Goal: Task Accomplishment & Management: Complete application form

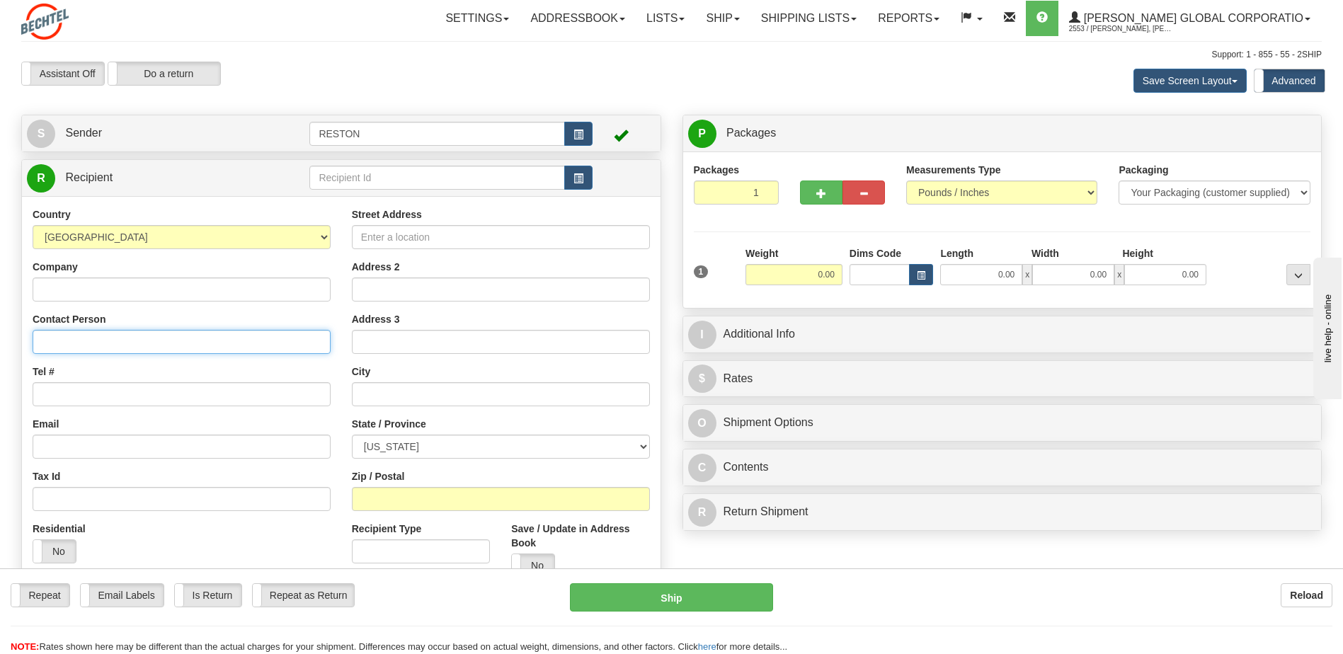
click at [179, 339] on input "Contact Person" at bounding box center [182, 342] width 298 height 24
type input "[PERSON_NAME]"
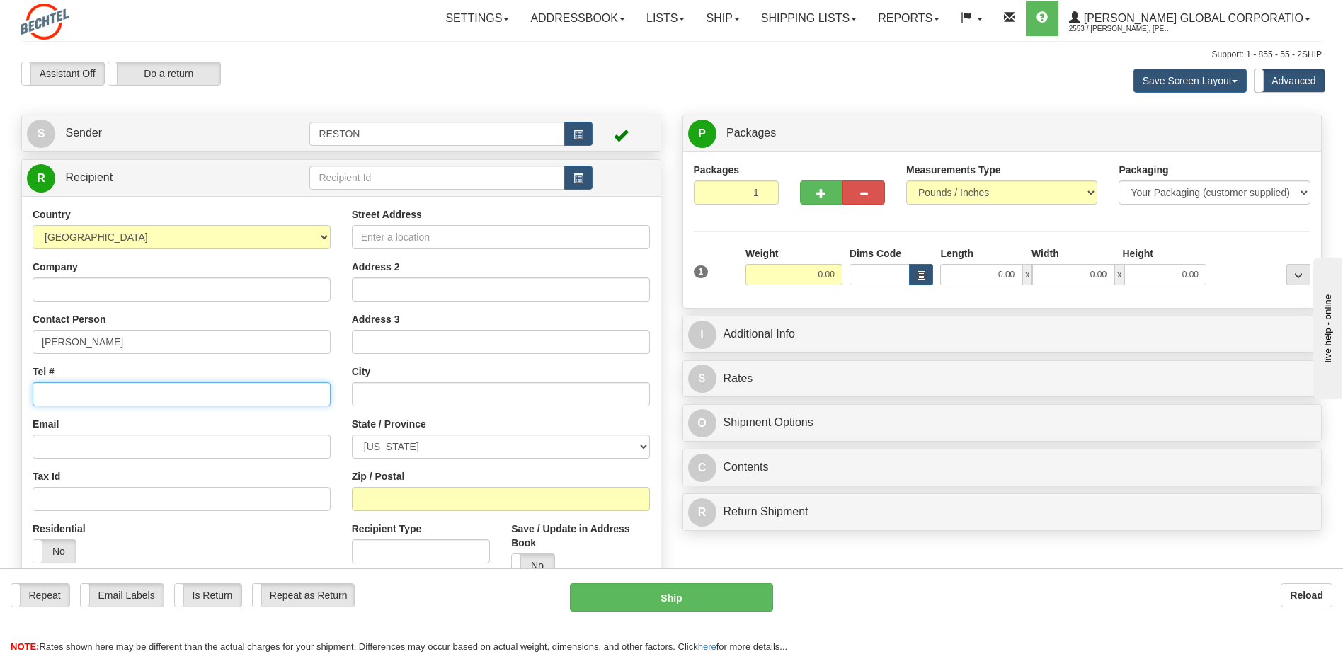
click at [214, 388] on input "Tel #" at bounding box center [182, 394] width 298 height 24
click at [128, 396] on input "Tel #" at bounding box center [182, 394] width 298 height 24
paste input "1 6142164427"
type input "1 6142164427"
click at [148, 453] on input "Email" at bounding box center [182, 447] width 298 height 24
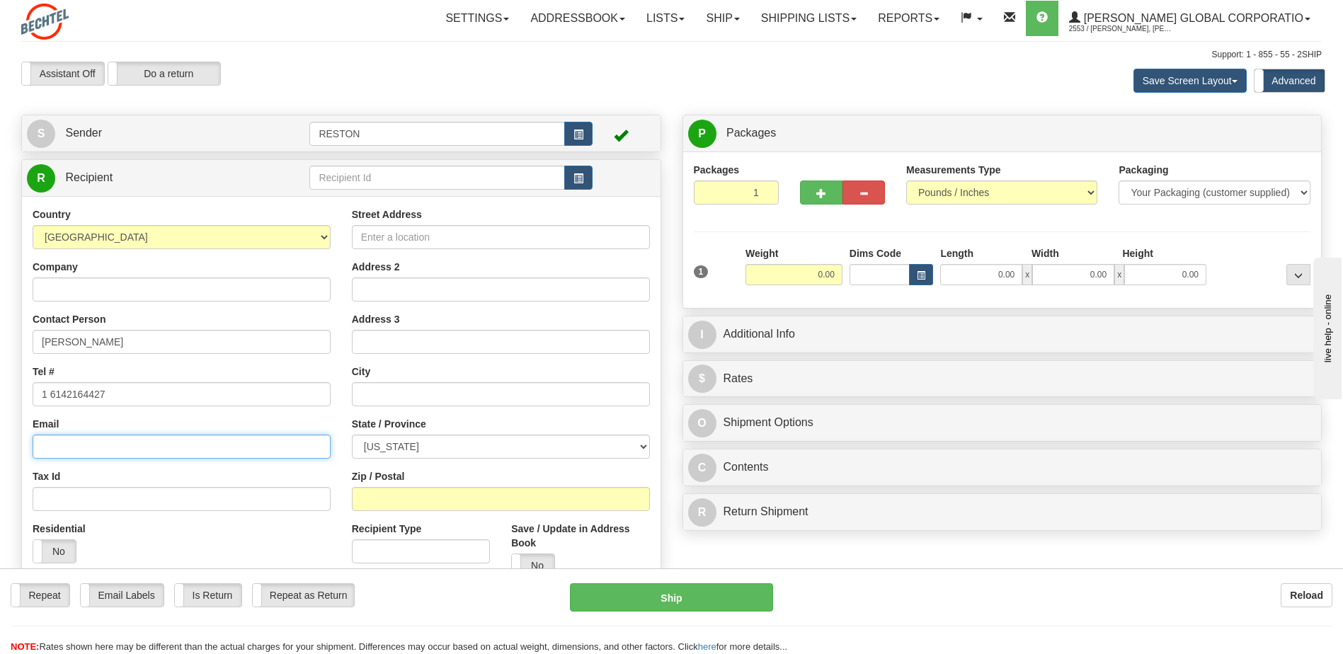
paste input "[EMAIL_ADDRESS][PERSON_NAME][DOMAIN_NAME]"
type input "[EMAIL_ADDRESS][PERSON_NAME][DOMAIN_NAME]"
drag, startPoint x: 401, startPoint y: 243, endPoint x: 720, endPoint y: 271, distance: 319.7
click at [401, 241] on input "Street Address" at bounding box center [501, 237] width 298 height 24
drag, startPoint x: 368, startPoint y: 240, endPoint x: 411, endPoint y: 234, distance: 43.6
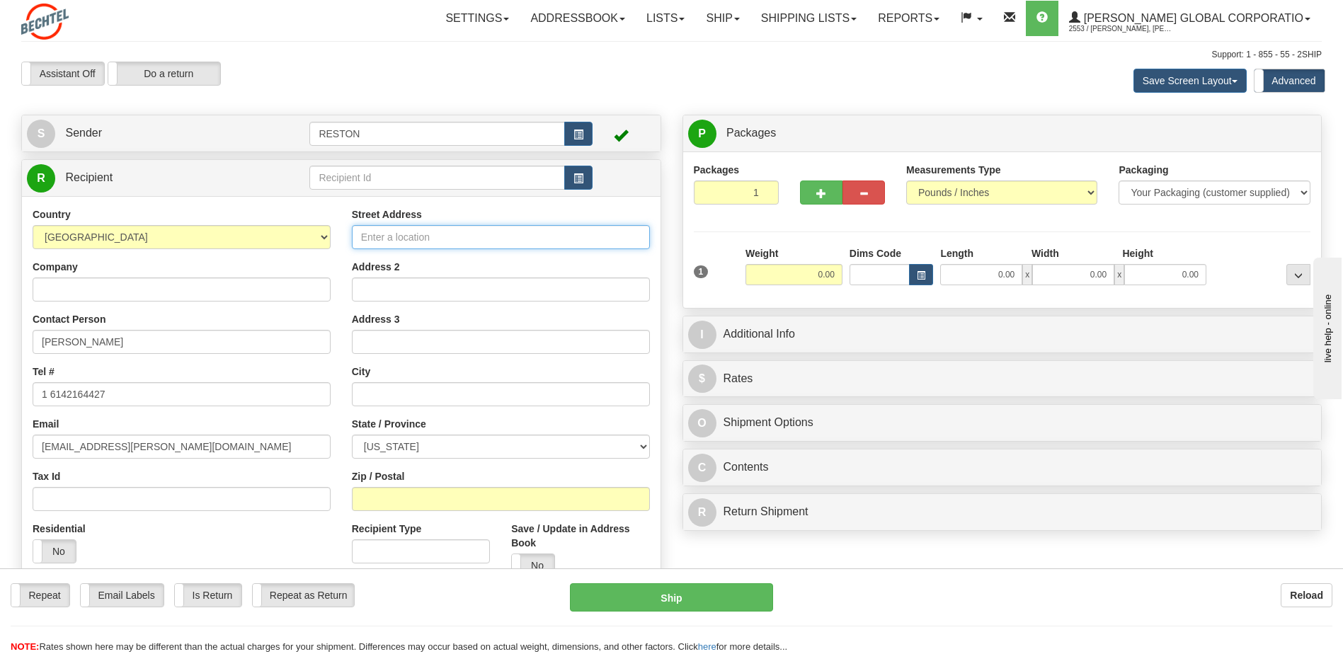
click at [368, 241] on input "Street Address" at bounding box center [501, 237] width 298 height 24
paste input "[STREET_ADDRESS]"
type input "[STREET_ADDRESS]"
drag, startPoint x: 409, startPoint y: 402, endPoint x: 421, endPoint y: 391, distance: 16.0
click at [409, 402] on input "text" at bounding box center [501, 394] width 298 height 24
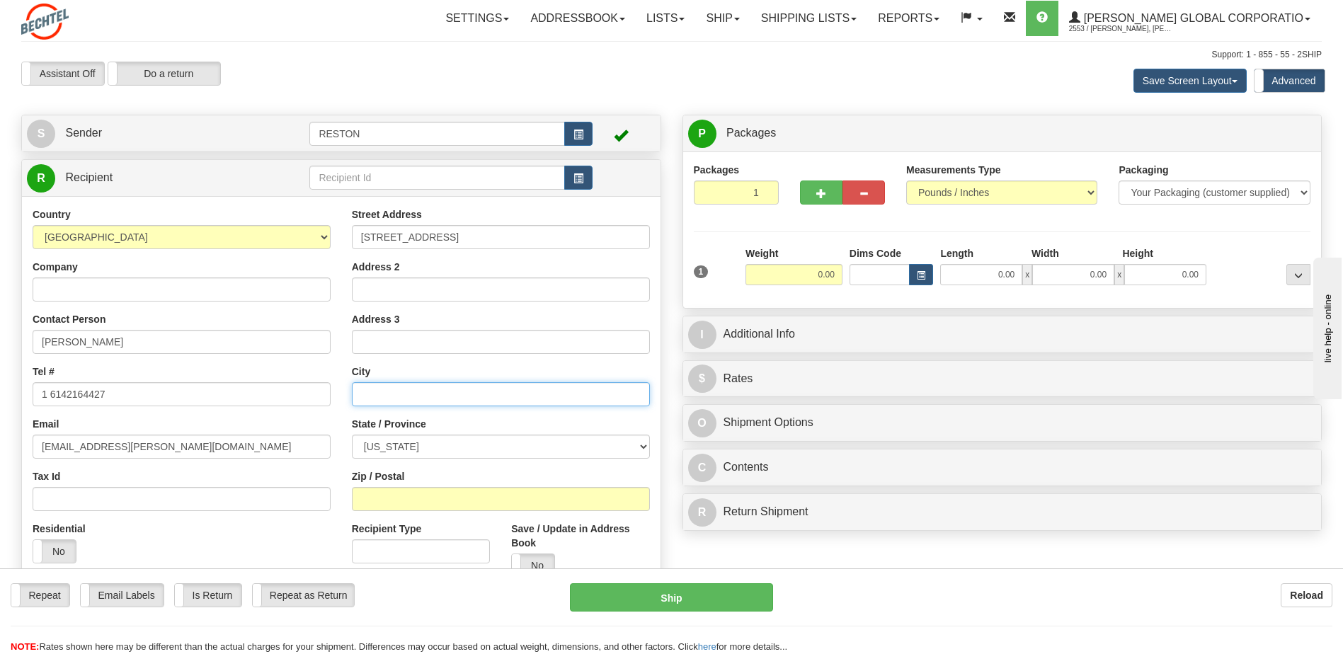
paste input "Navarre"
click at [460, 396] on input "Navarre" at bounding box center [501, 394] width 298 height 24
type input "Navarre"
click at [474, 448] on select "[US_STATE] [US_STATE] [US_STATE] [US_STATE] Armed Forces America Armed Forces E…" at bounding box center [501, 447] width 298 height 24
select select "OH"
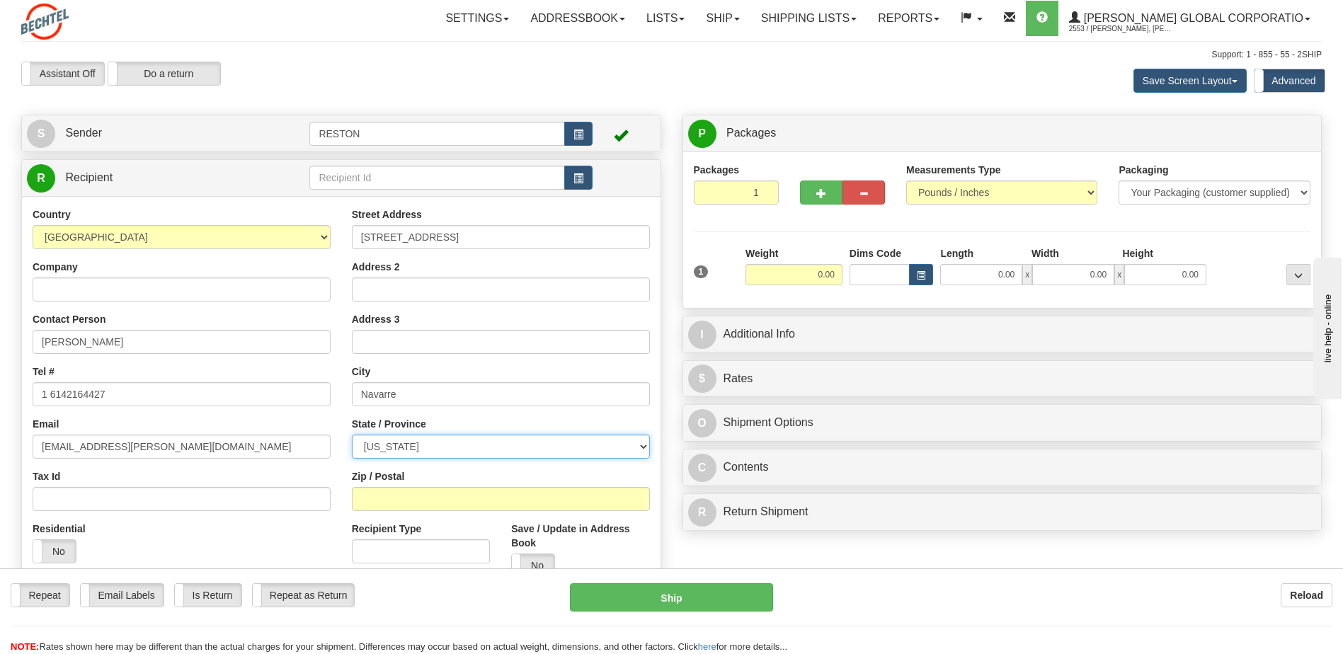
click at [352, 435] on select "[US_STATE] [US_STATE] [US_STATE] [US_STATE] Armed Forces America Armed Forces E…" at bounding box center [501, 447] width 298 height 24
click at [443, 496] on input "Zip / Postal" at bounding box center [501, 499] width 298 height 24
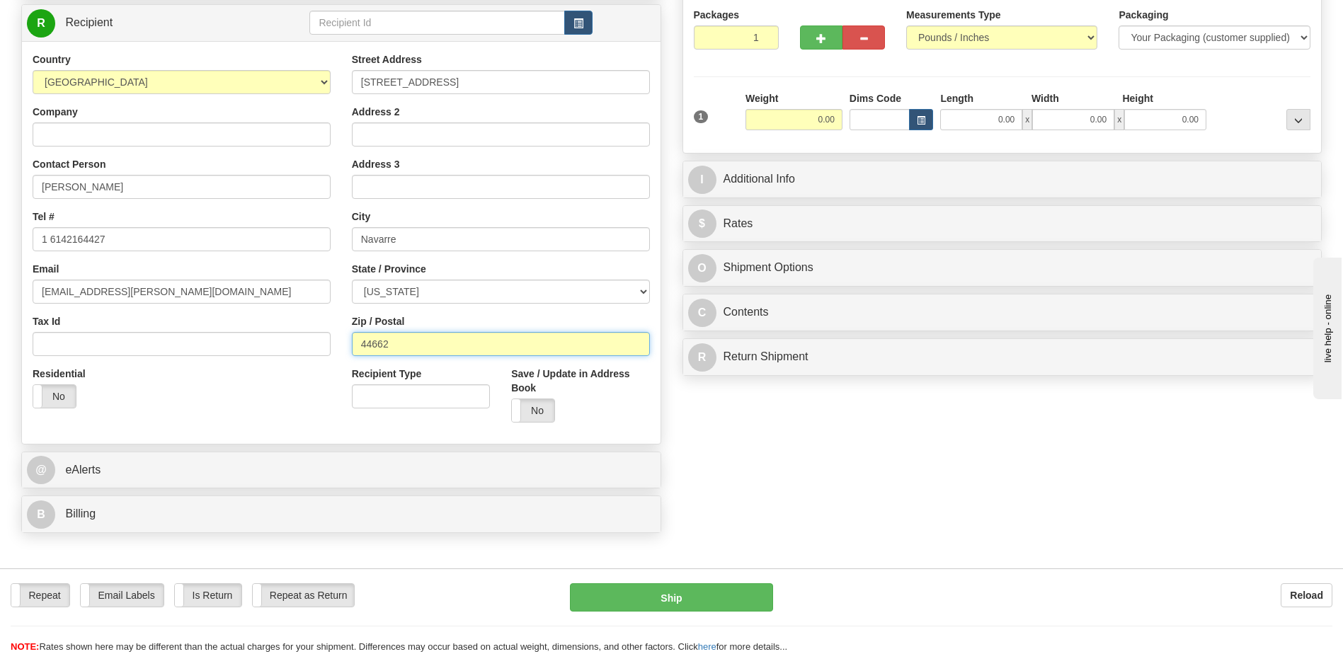
scroll to position [212, 0]
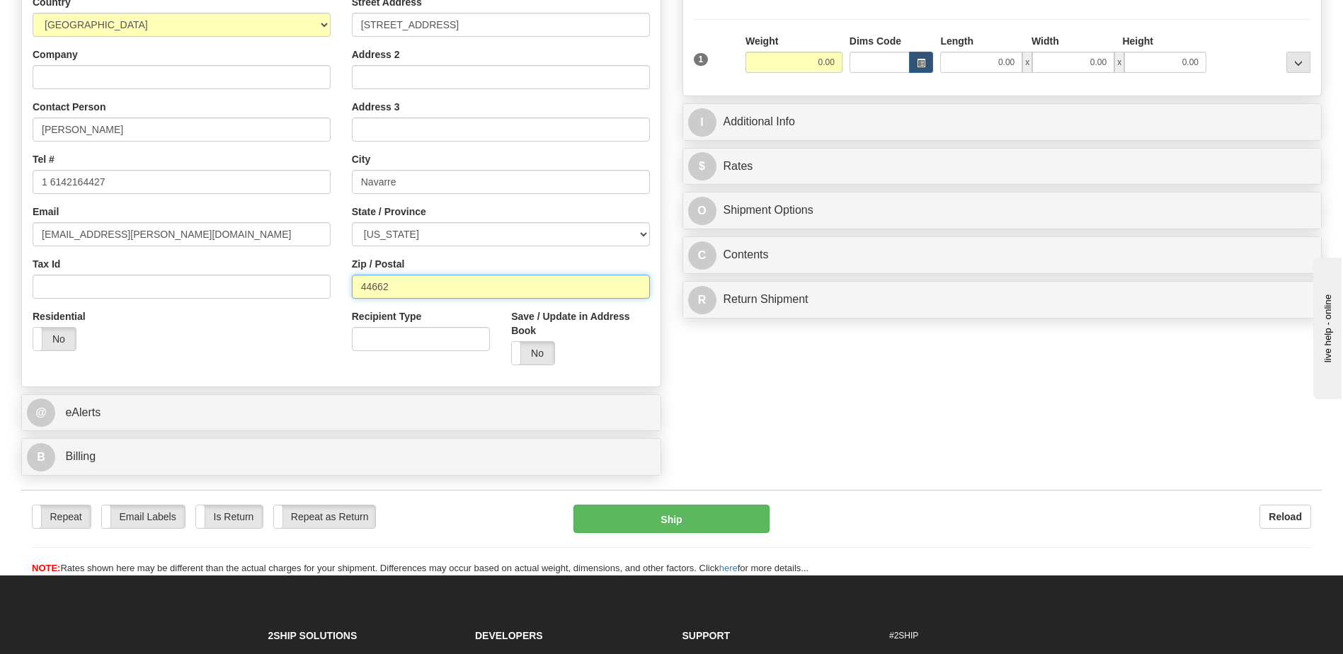
type input "44662"
click at [623, 342] on div "Yes No" at bounding box center [580, 353] width 138 height 24
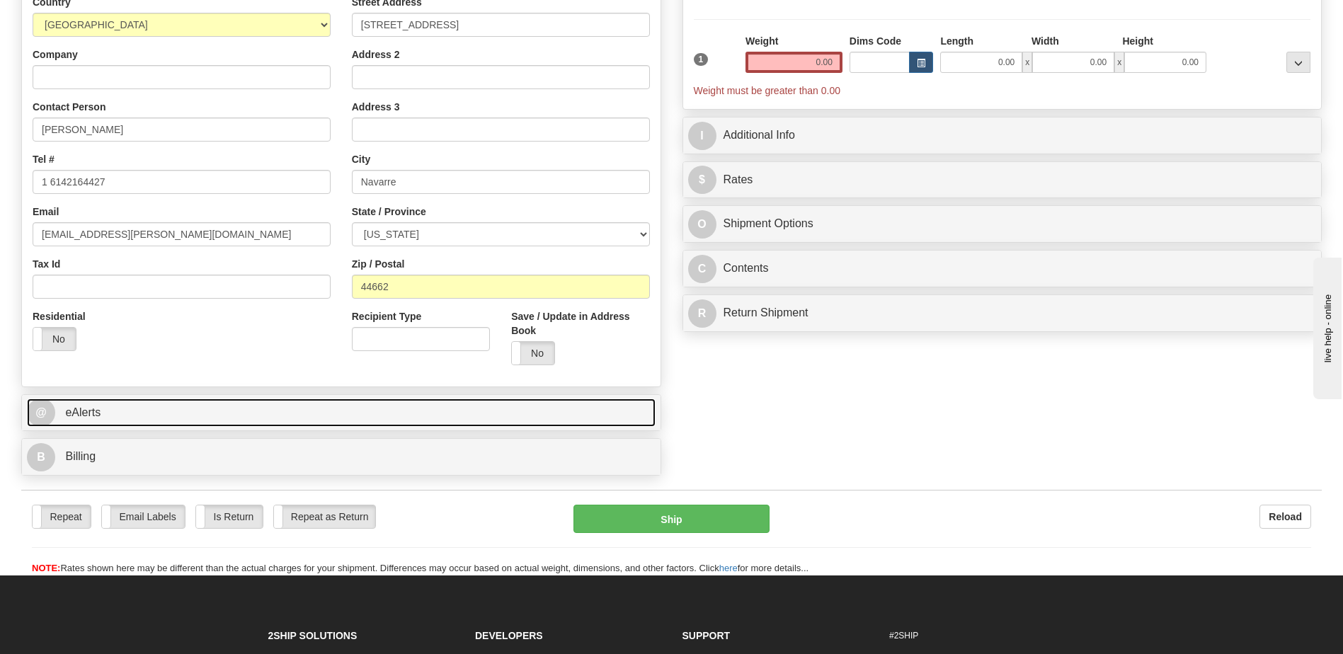
click at [291, 416] on link "@ eAlerts" at bounding box center [341, 412] width 628 height 29
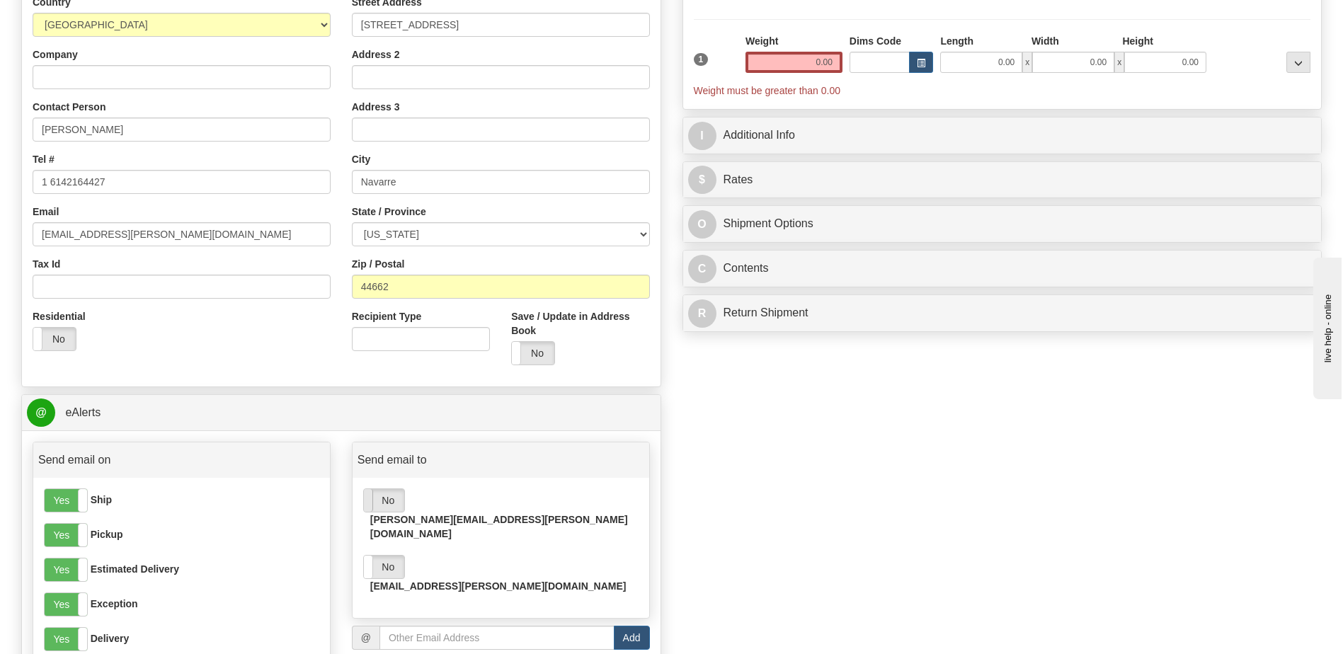
click at [372, 503] on span at bounding box center [364, 500] width 18 height 23
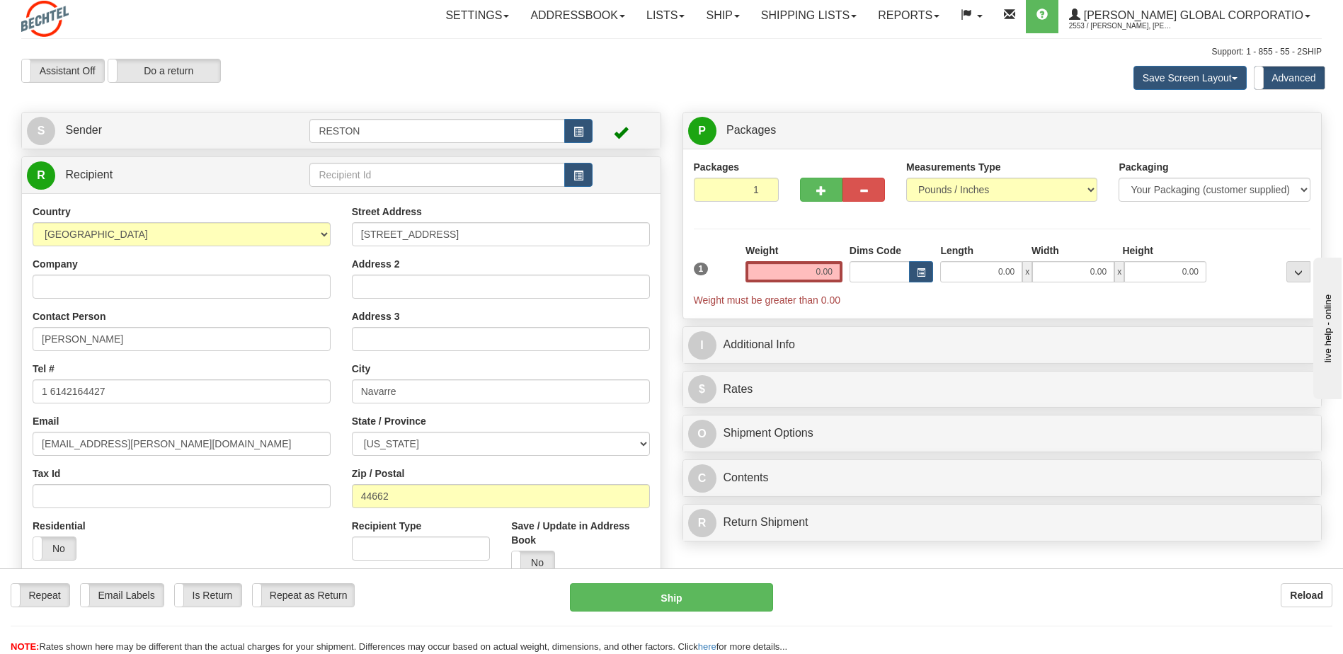
scroll to position [0, 0]
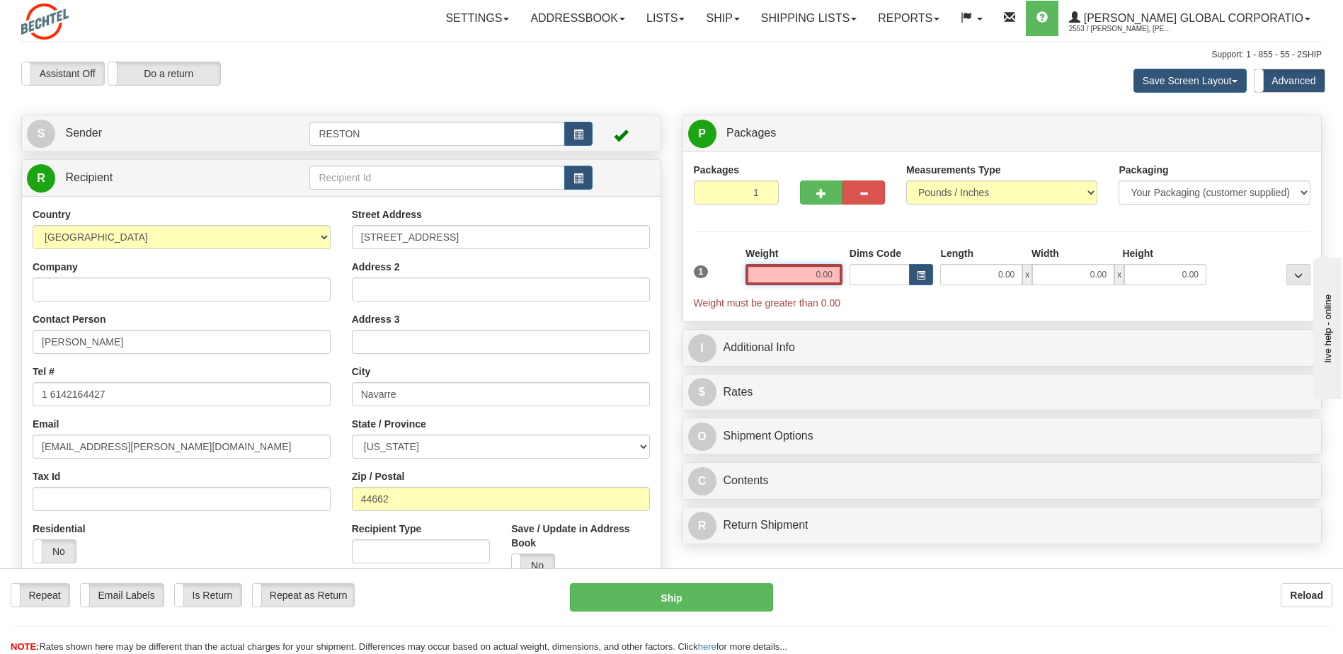
click at [810, 281] on input "0.00" at bounding box center [793, 274] width 97 height 21
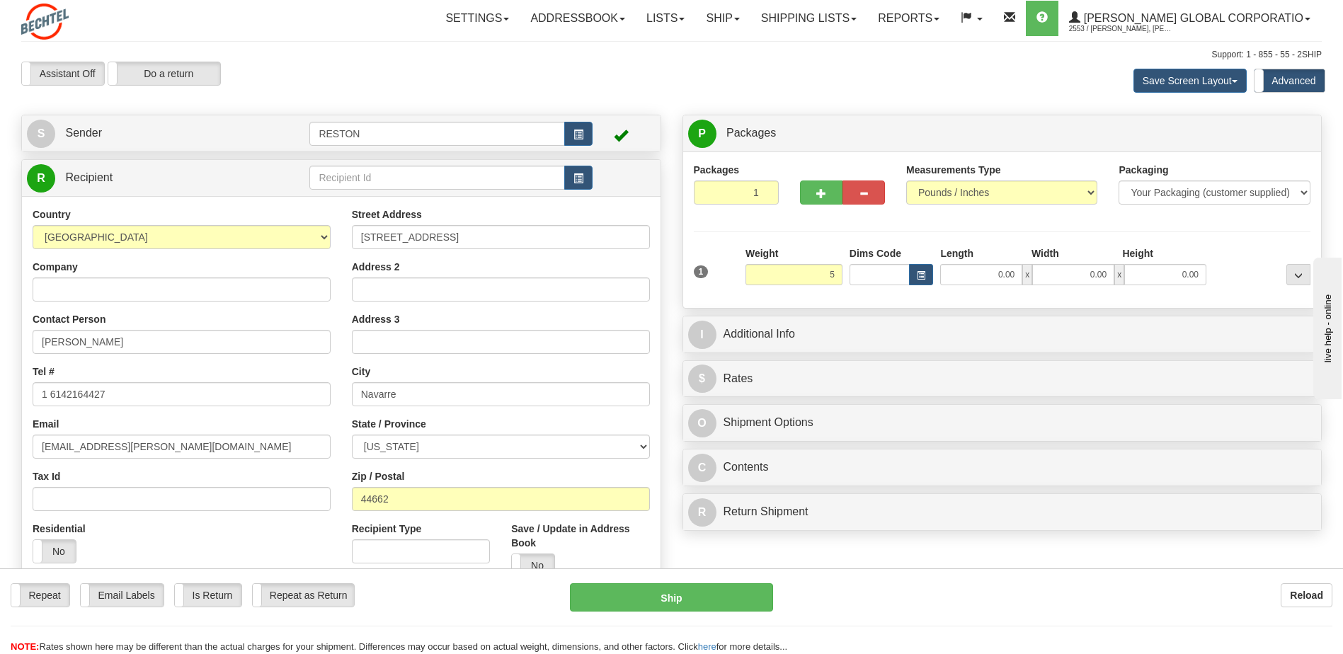
type input "5.00"
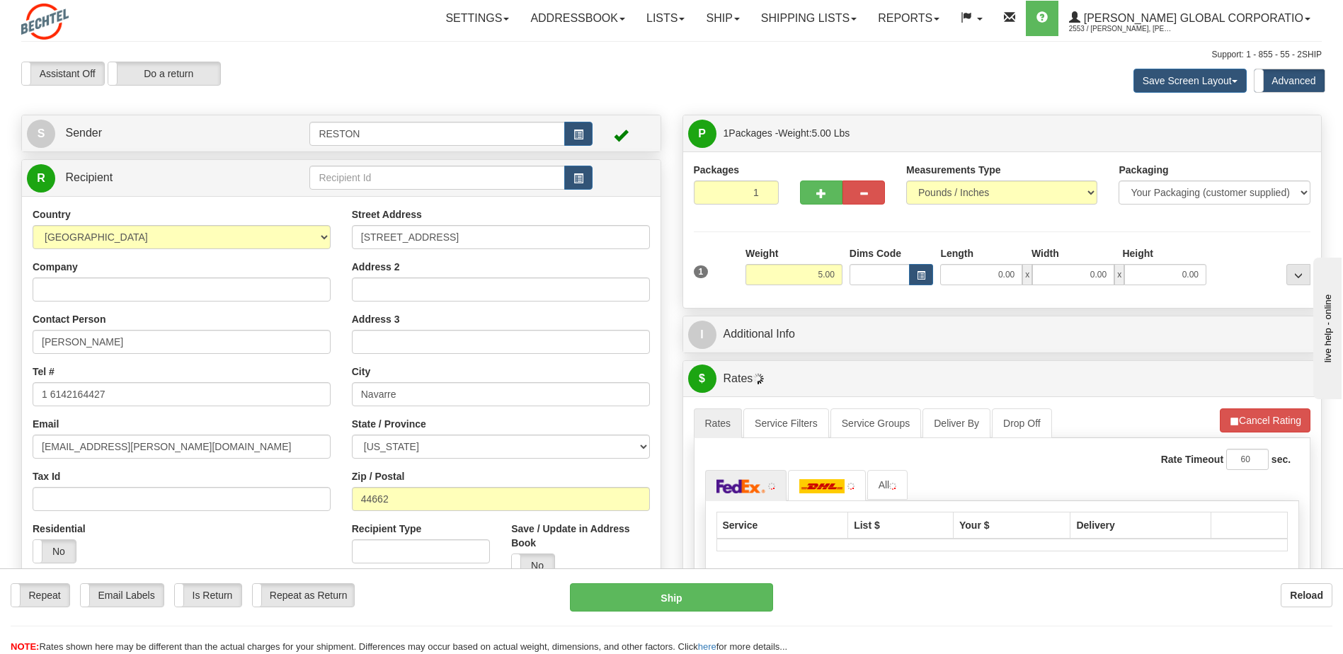
click at [878, 226] on div "Packages 1 1 Measurements Type" at bounding box center [1002, 230] width 617 height 134
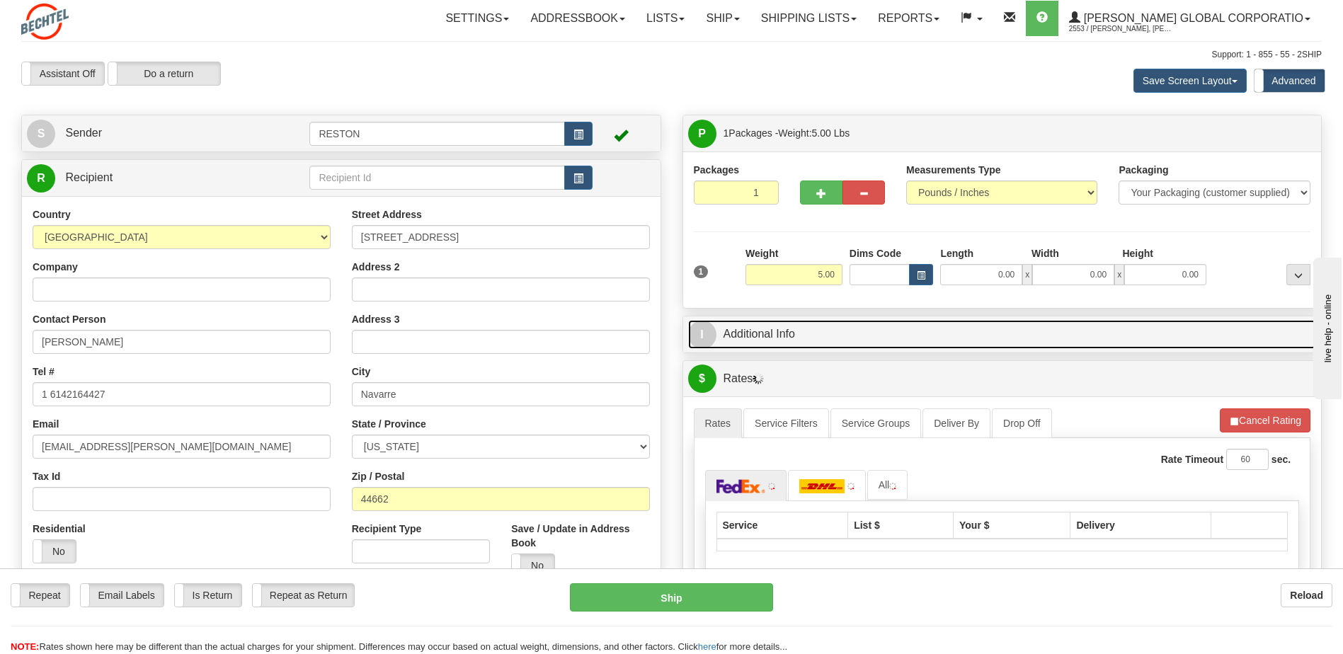
click at [862, 340] on link "I Additional Info" at bounding box center [1002, 334] width 628 height 29
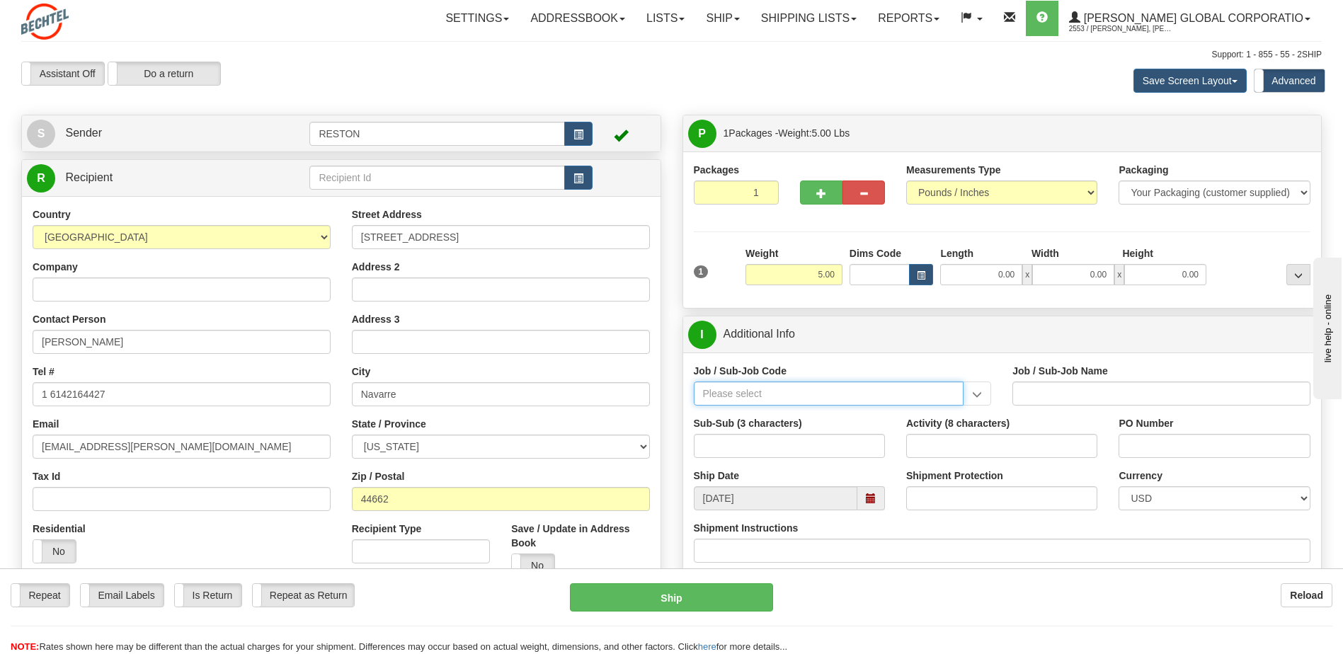
click at [794, 393] on input "Job / Sub-Job Code" at bounding box center [829, 393] width 270 height 24
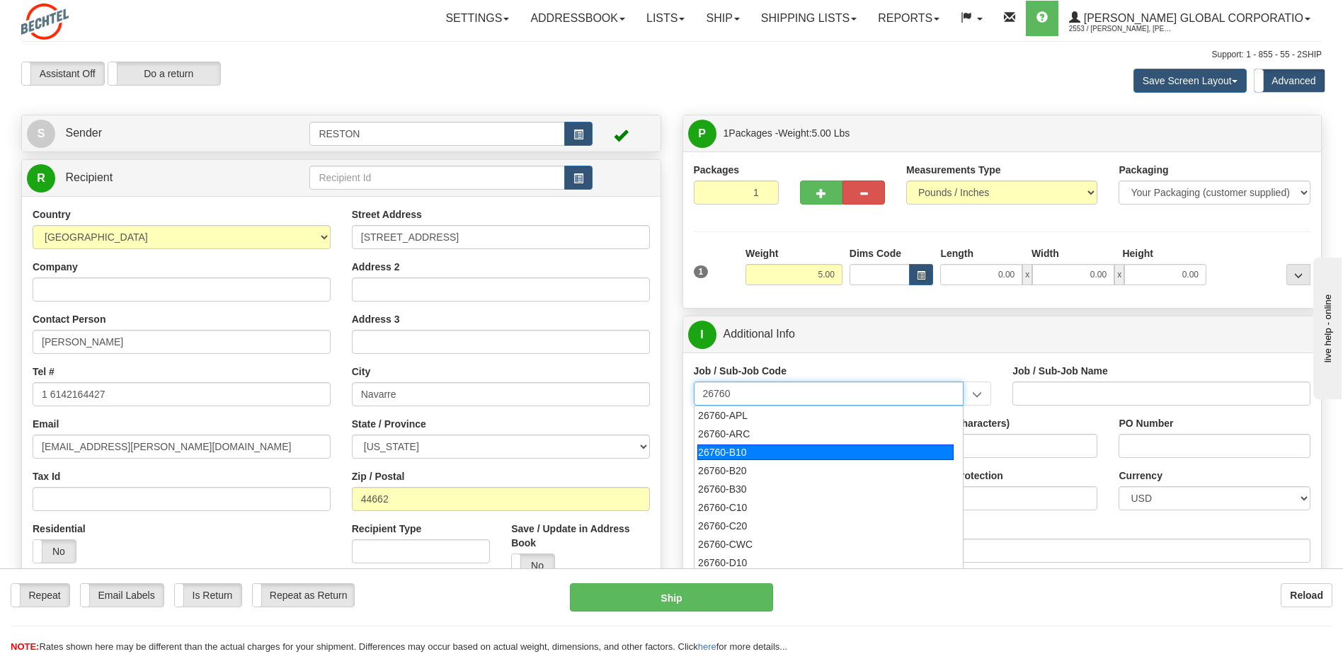
click at [746, 455] on div "26760-B10" at bounding box center [825, 452] width 256 height 16
type input "26760-B10"
type input "POLAND AP1000 ENGINEERING DEVELOPMENT - HOME OFFI"
type input "26760-B10"
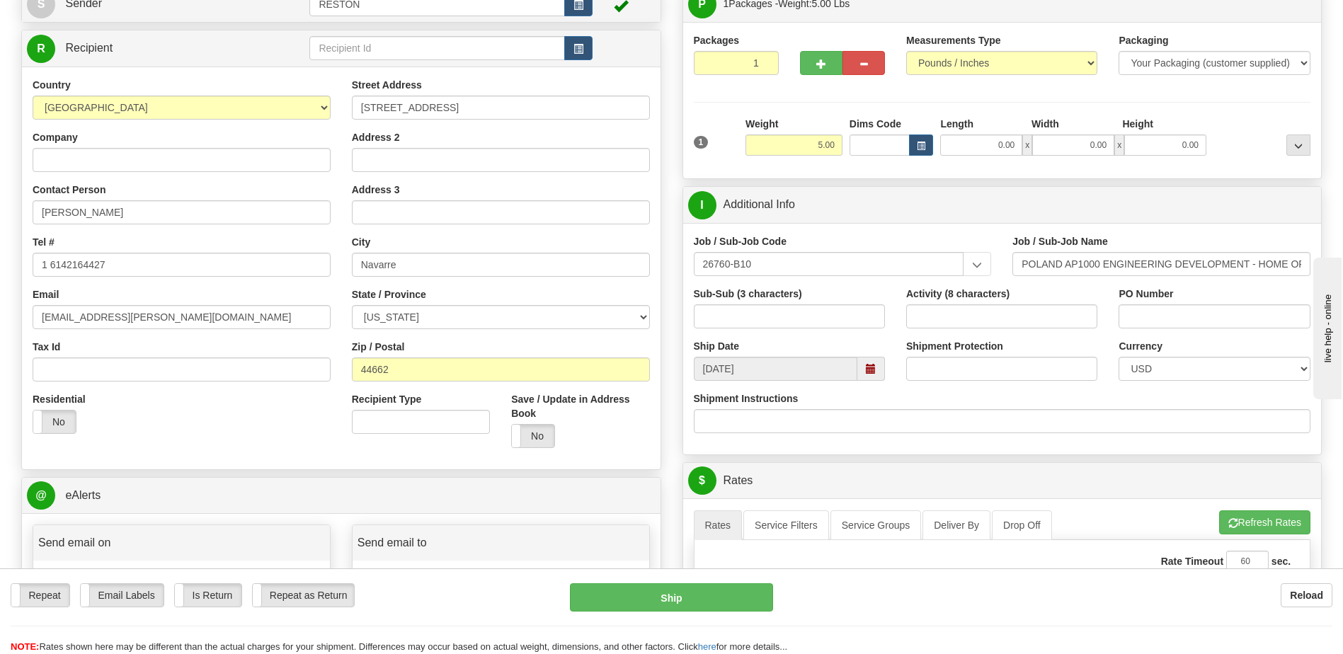
scroll to position [212, 0]
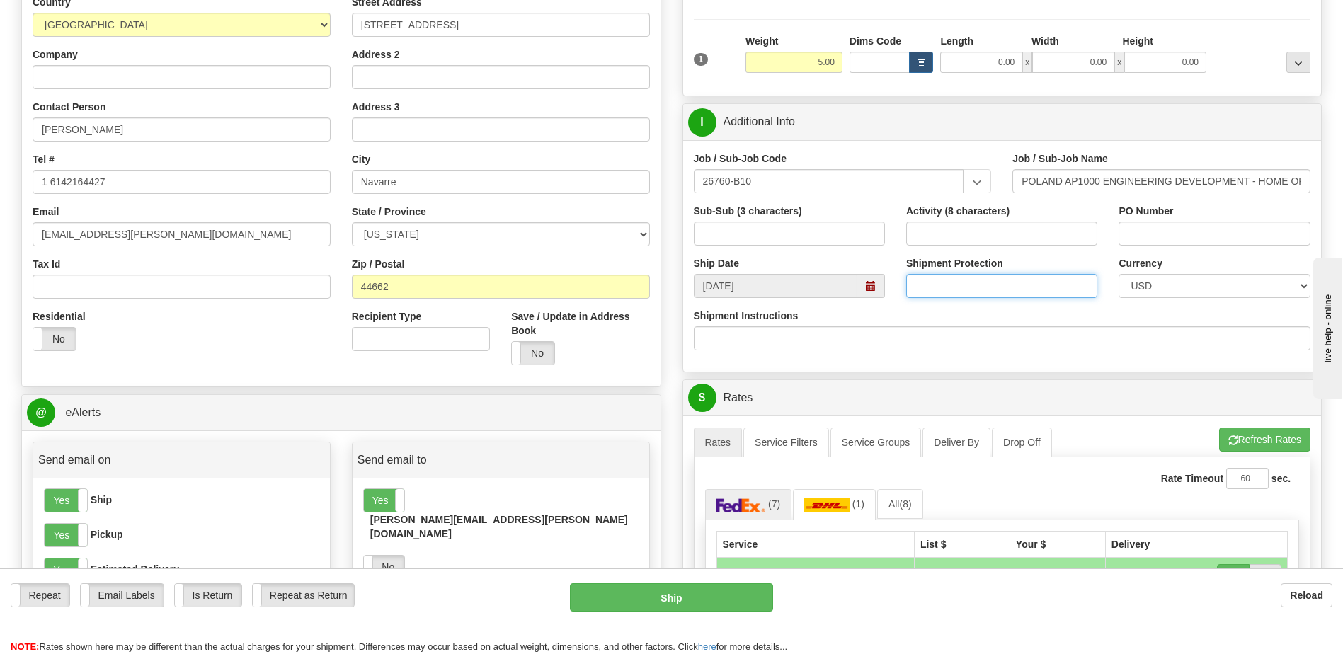
click at [1020, 284] on input "Shipment Protection" at bounding box center [1001, 286] width 191 height 24
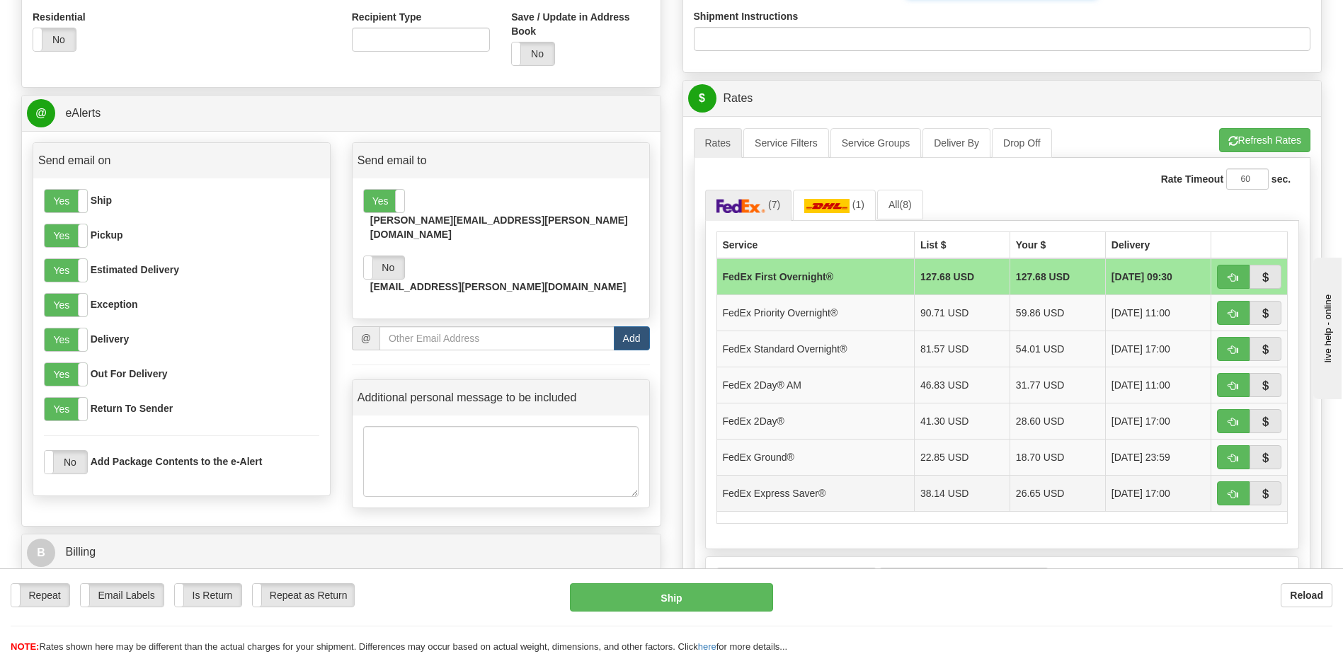
scroll to position [637, 0]
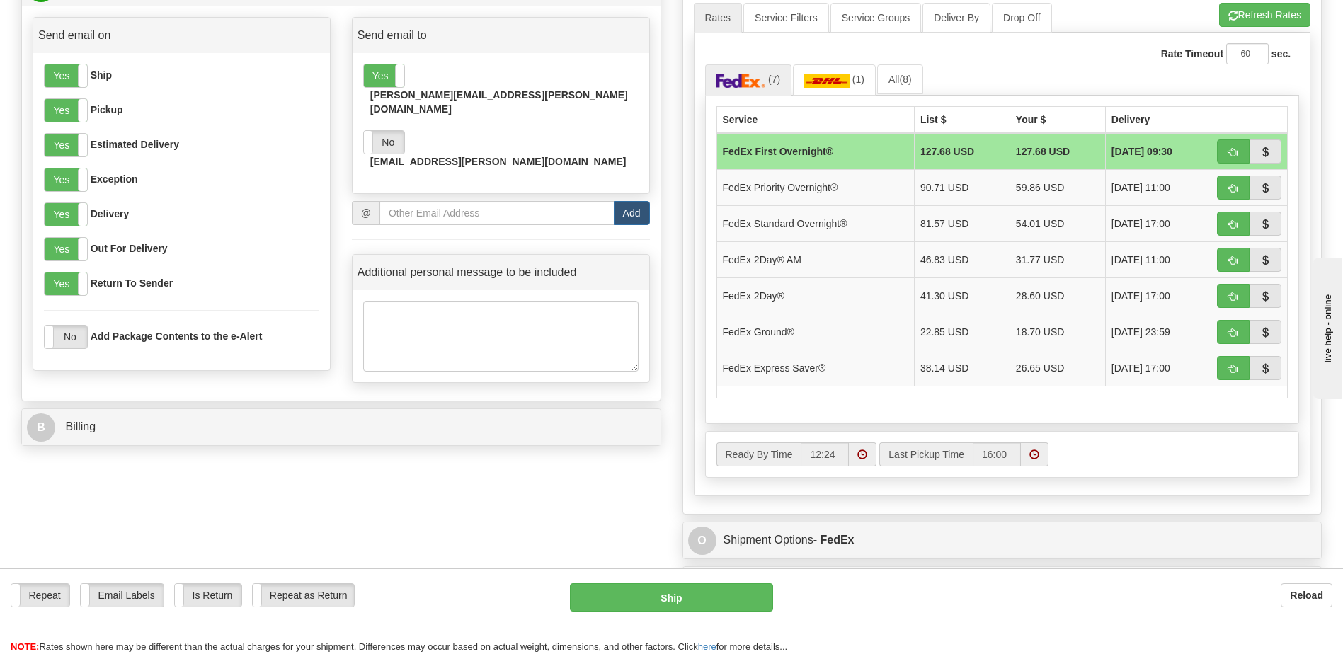
type input "800"
click at [1229, 190] on span "button" at bounding box center [1233, 188] width 10 height 9
type input "01"
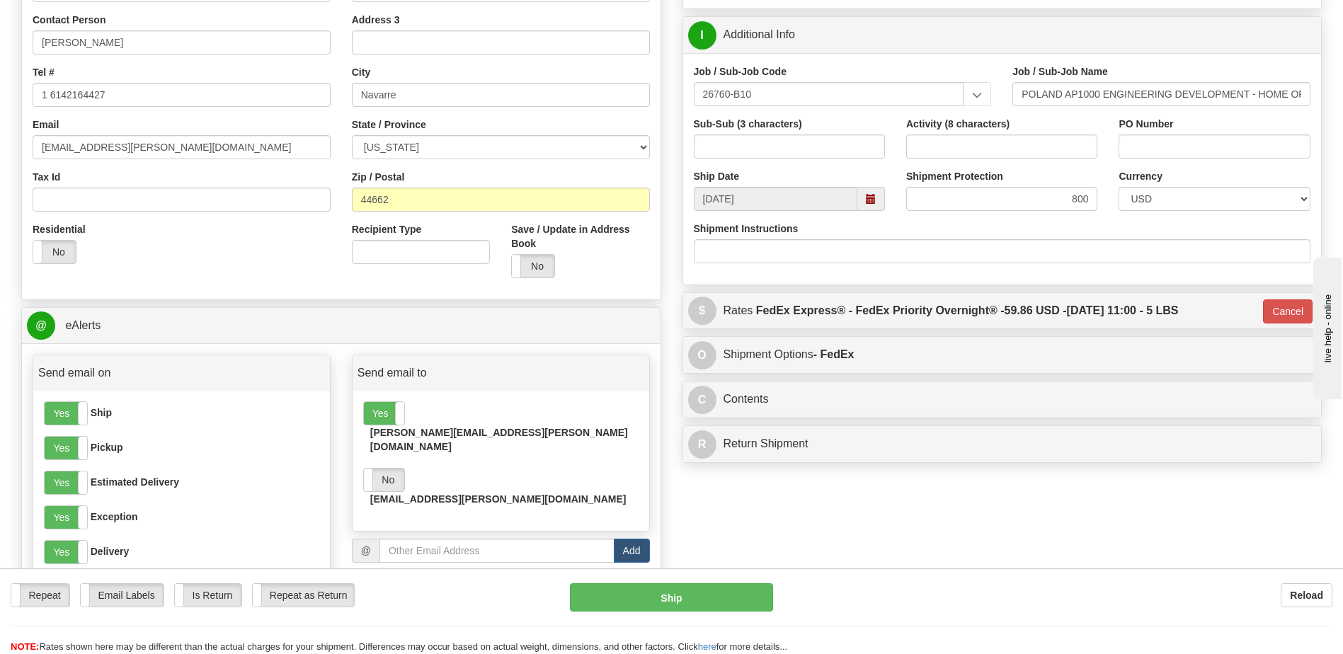
scroll to position [354, 0]
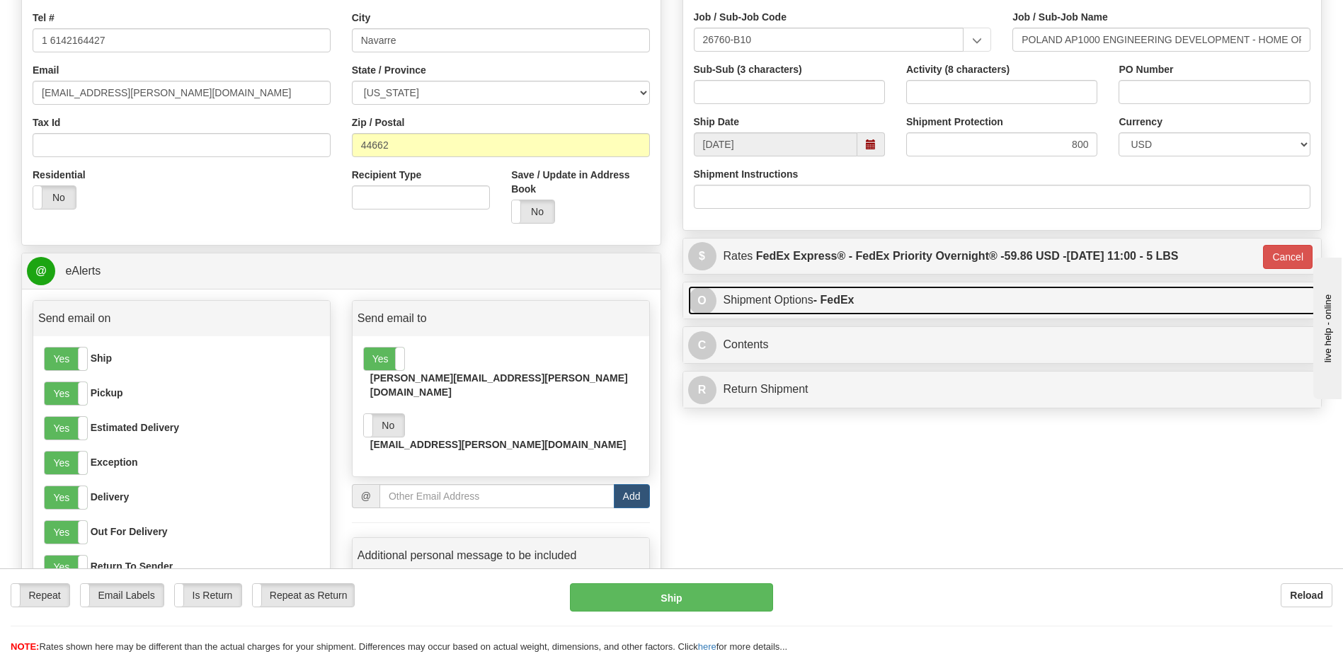
click at [915, 298] on link "O Shipment Options - FedEx" at bounding box center [1002, 300] width 628 height 29
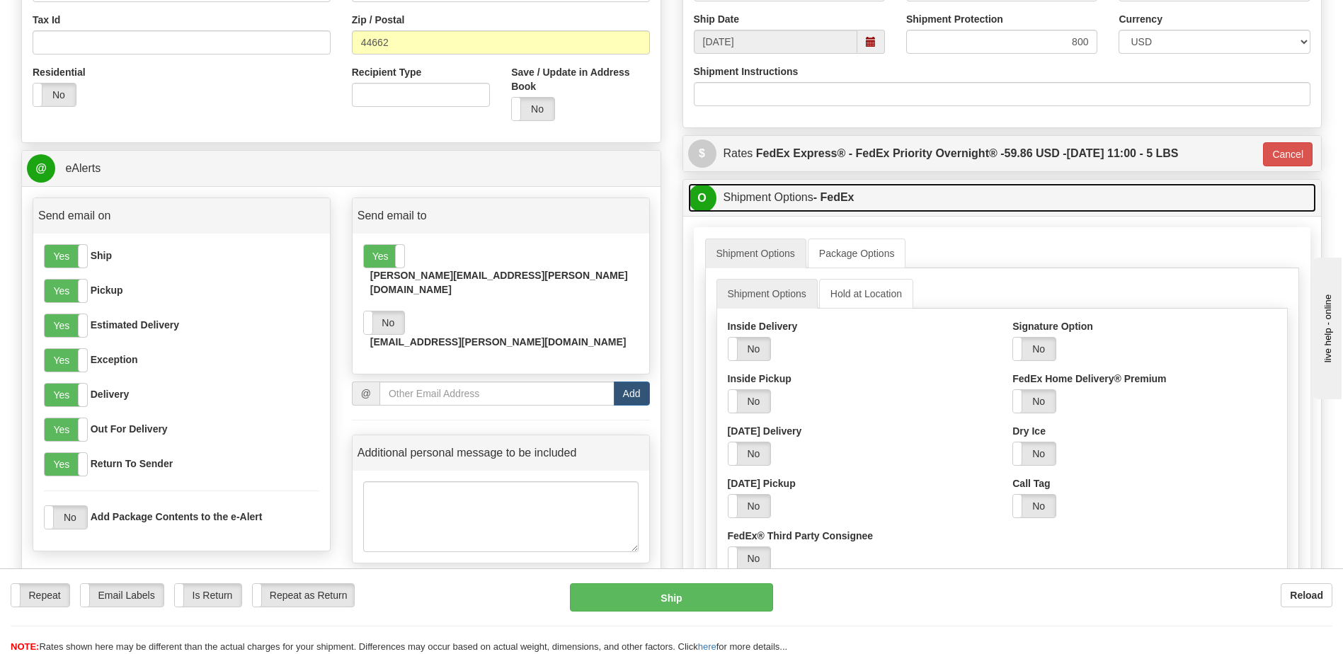
scroll to position [849, 0]
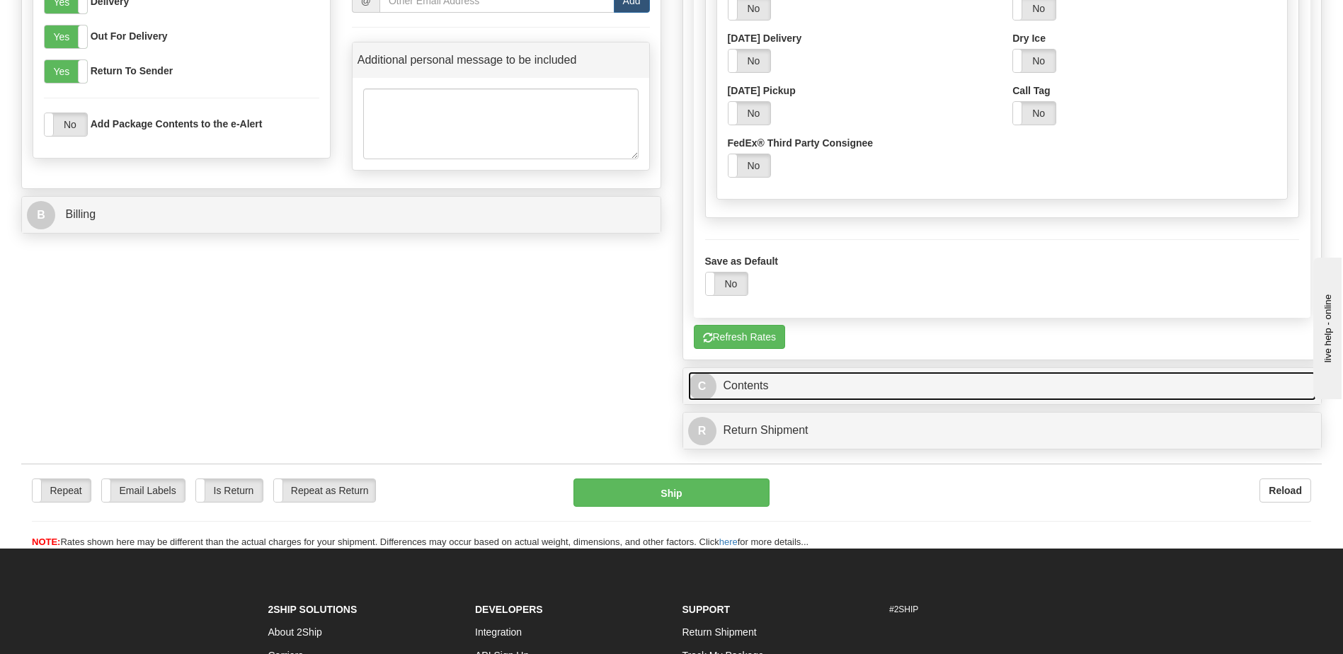
click at [901, 379] on link "C Contents" at bounding box center [1002, 386] width 628 height 29
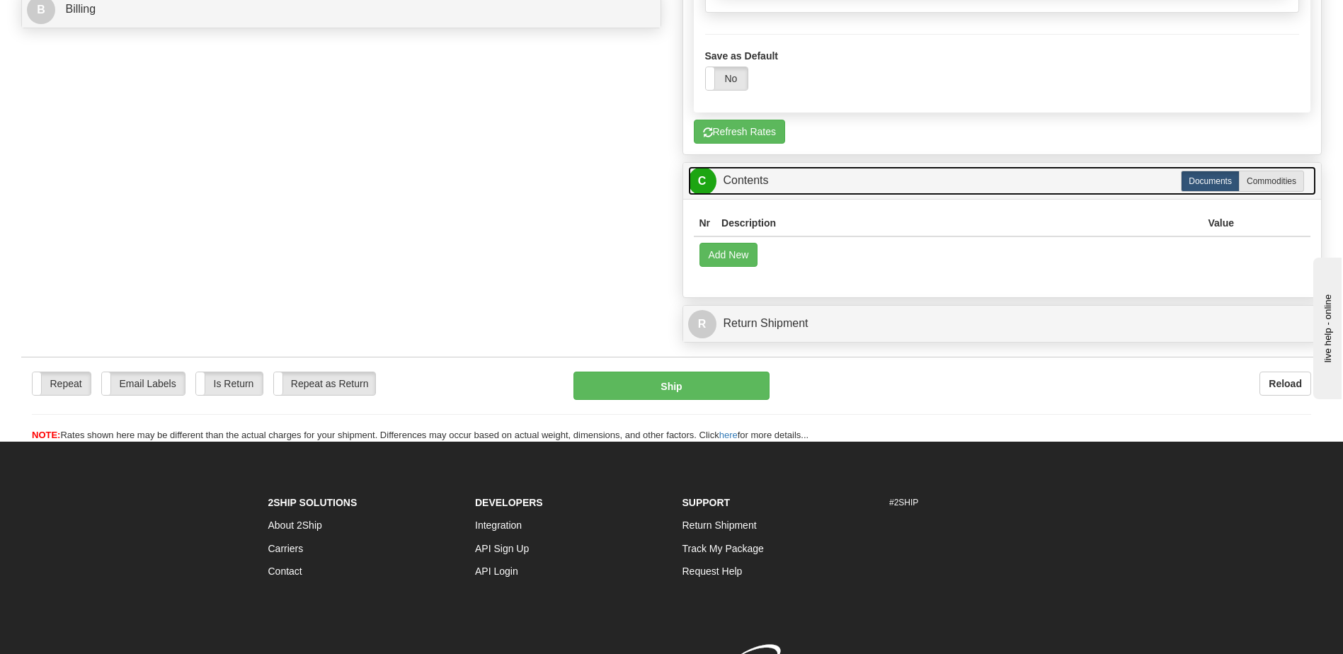
scroll to position [1062, 0]
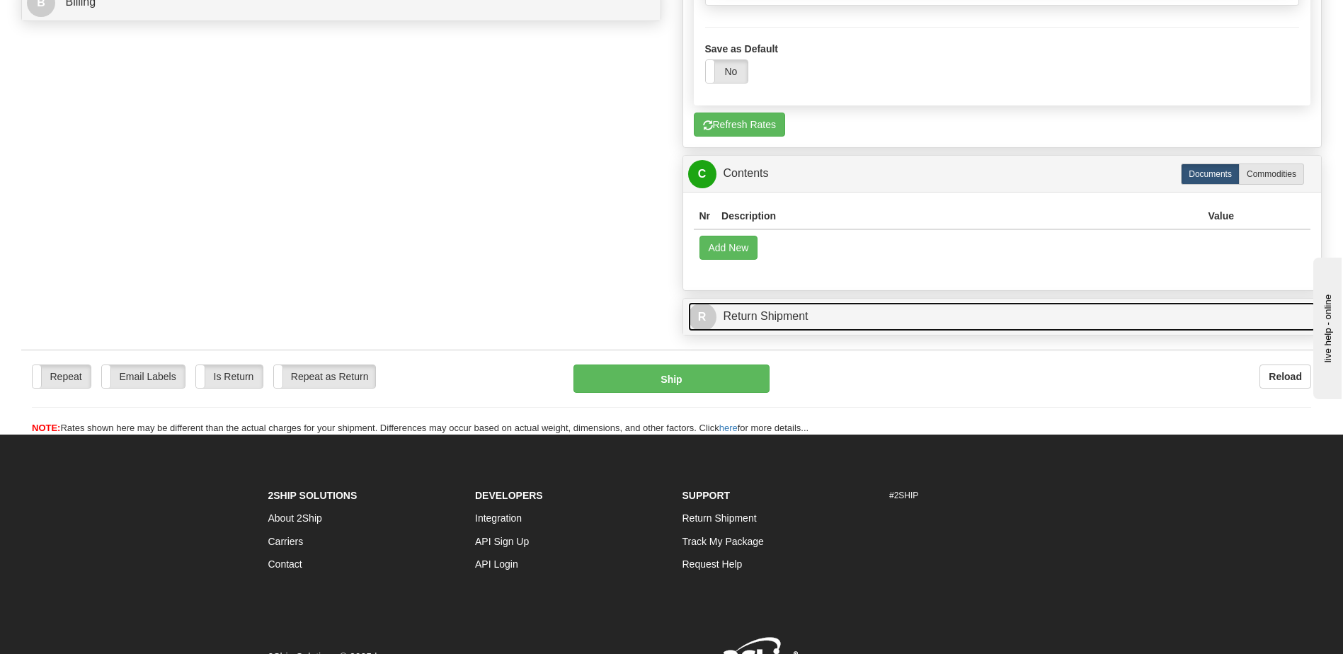
click at [902, 323] on link "R Return Shipment" at bounding box center [1002, 316] width 628 height 29
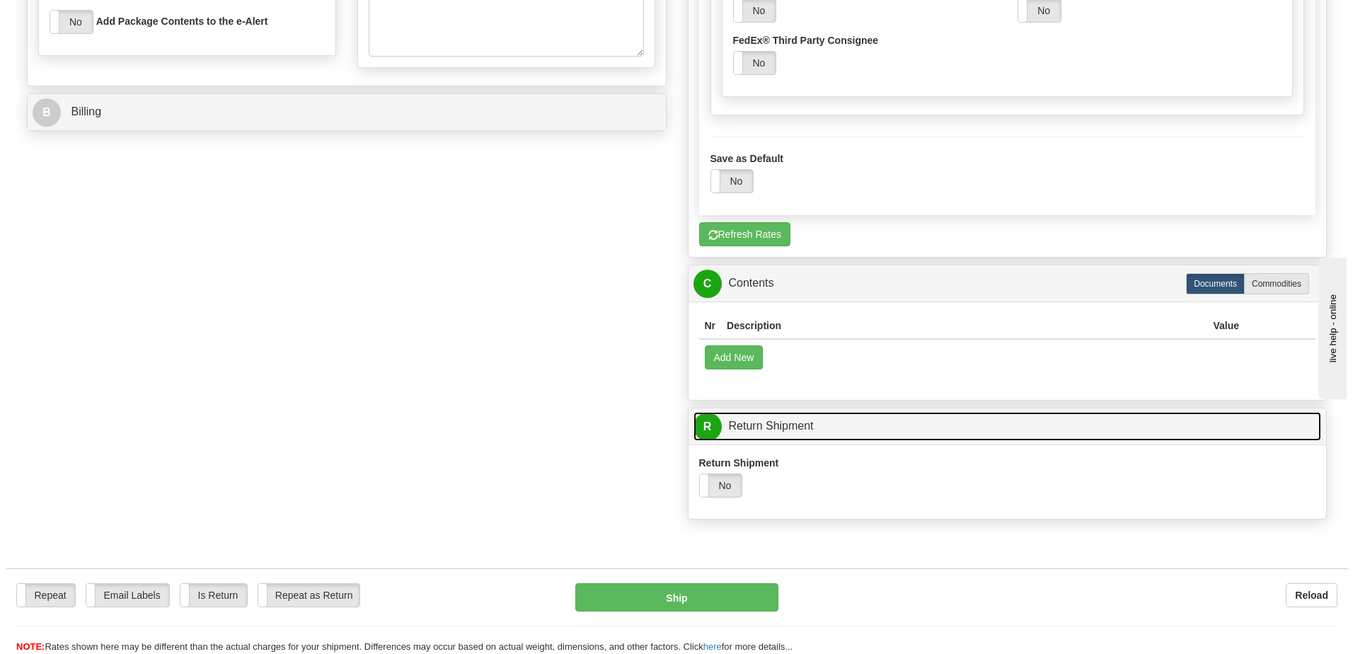
scroll to position [1190, 0]
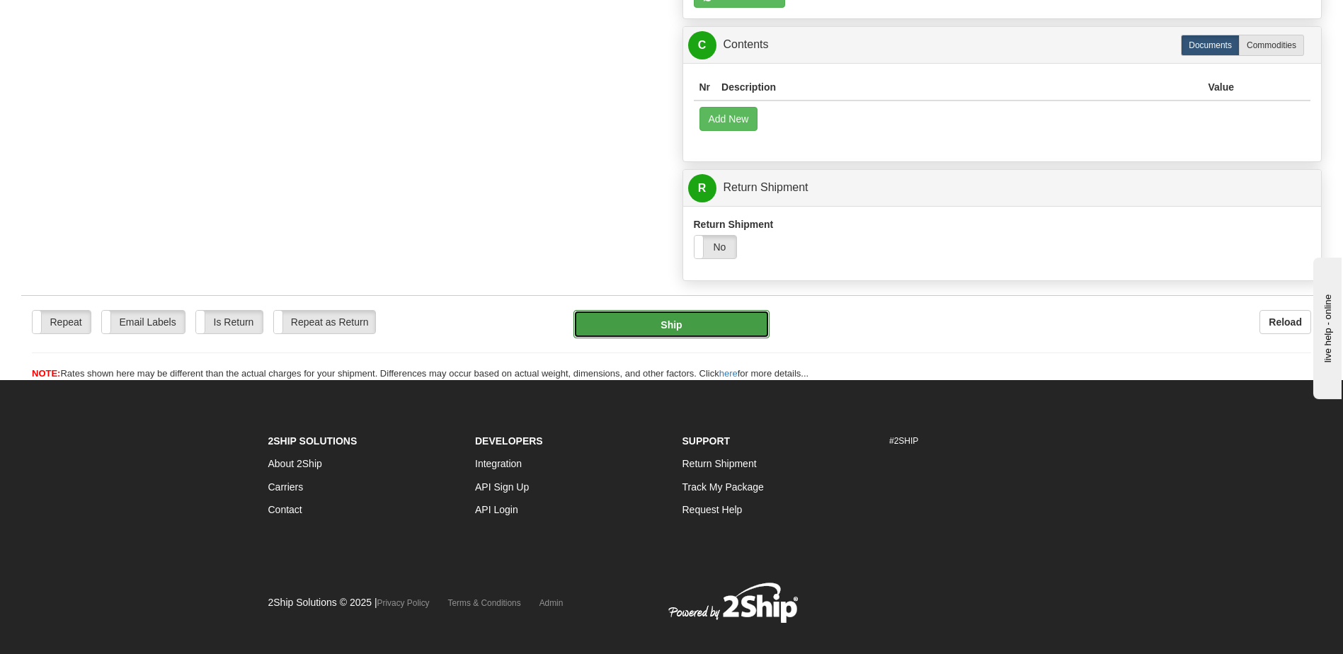
click at [720, 326] on button "Ship" at bounding box center [670, 324] width 195 height 28
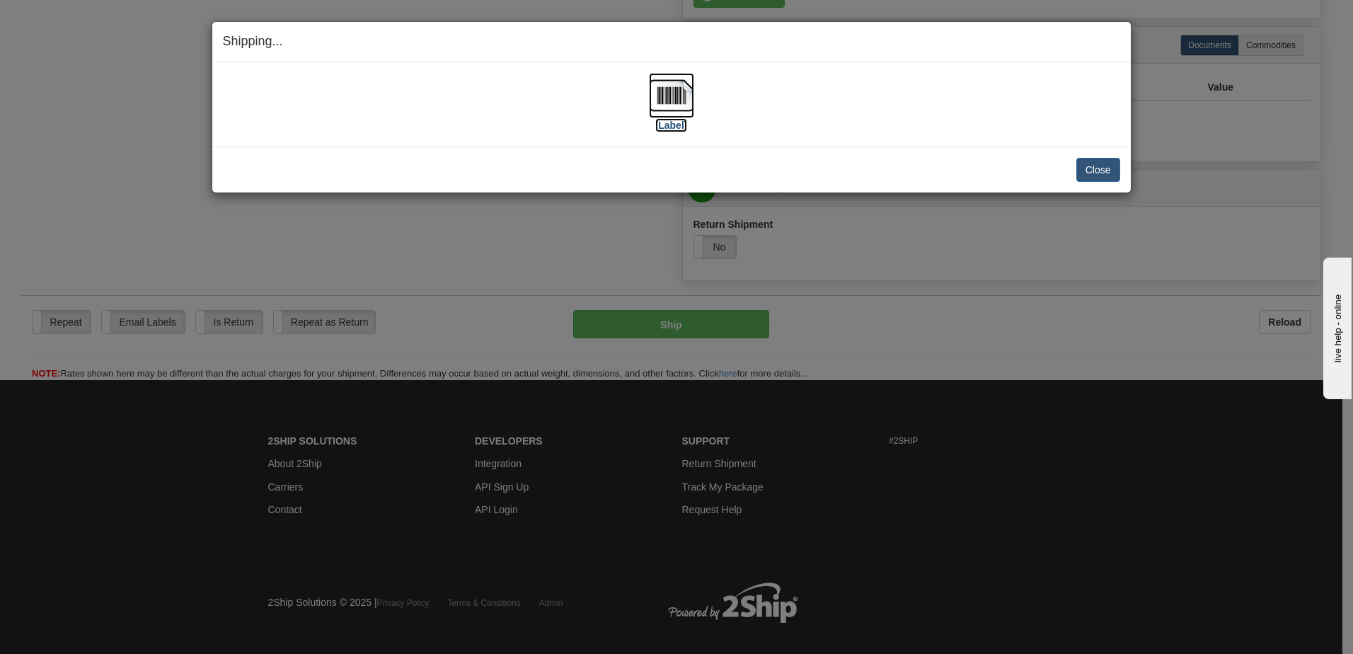
click at [669, 122] on label "[Label]" at bounding box center [671, 125] width 33 height 14
click at [1097, 171] on button "Close" at bounding box center [1098, 170] width 44 height 24
